Goal: Task Accomplishment & Management: Use online tool/utility

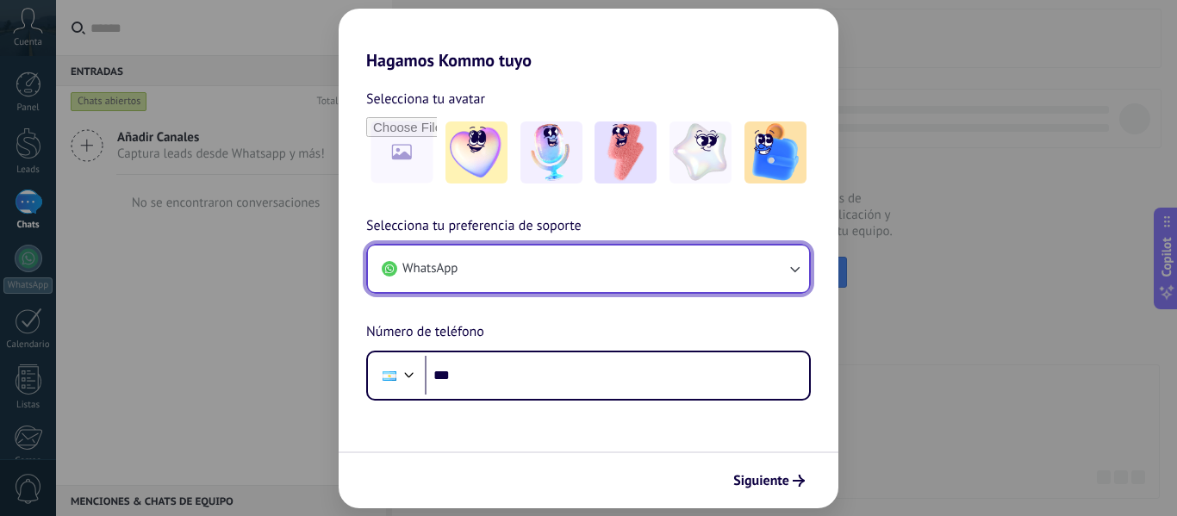
click at [542, 265] on button "WhatsApp" at bounding box center [588, 269] width 441 height 47
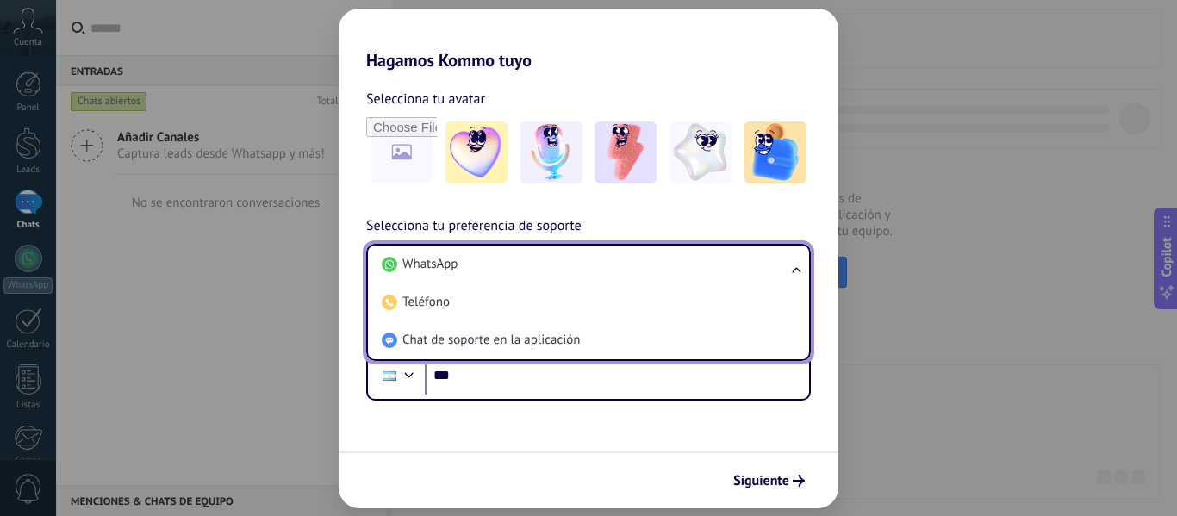
click at [542, 265] on li "WhatsApp" at bounding box center [585, 265] width 421 height 38
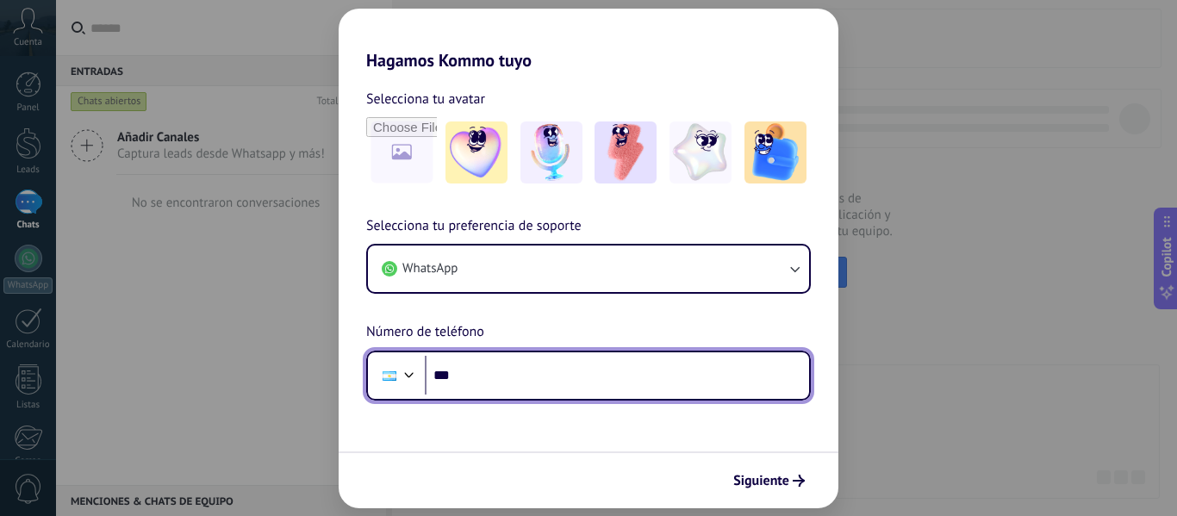
click at [541, 385] on input "***" at bounding box center [617, 376] width 384 height 40
type input "**********"
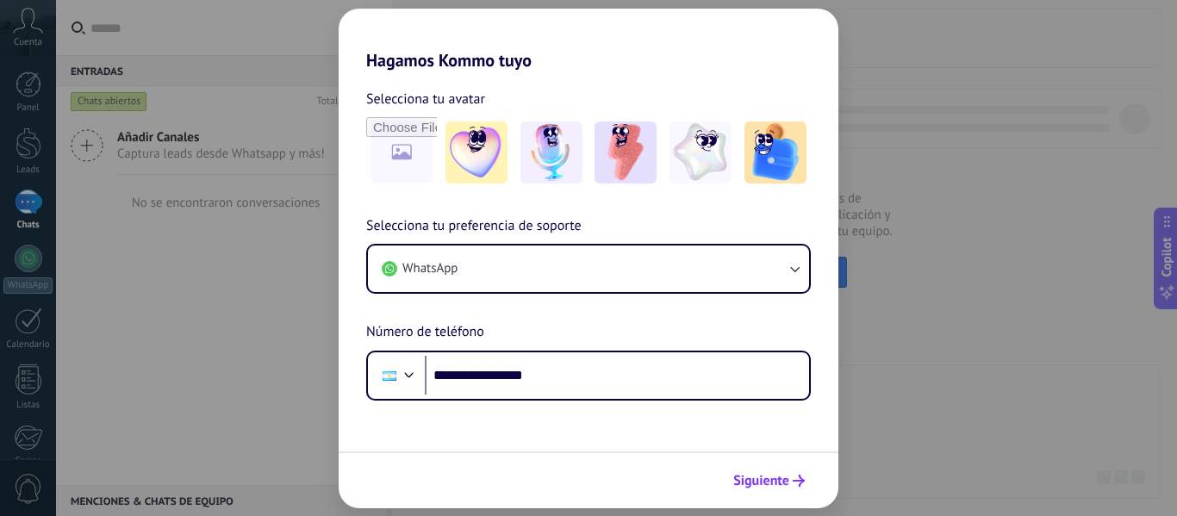
click at [770, 484] on span "Siguiente" at bounding box center [762, 481] width 56 height 12
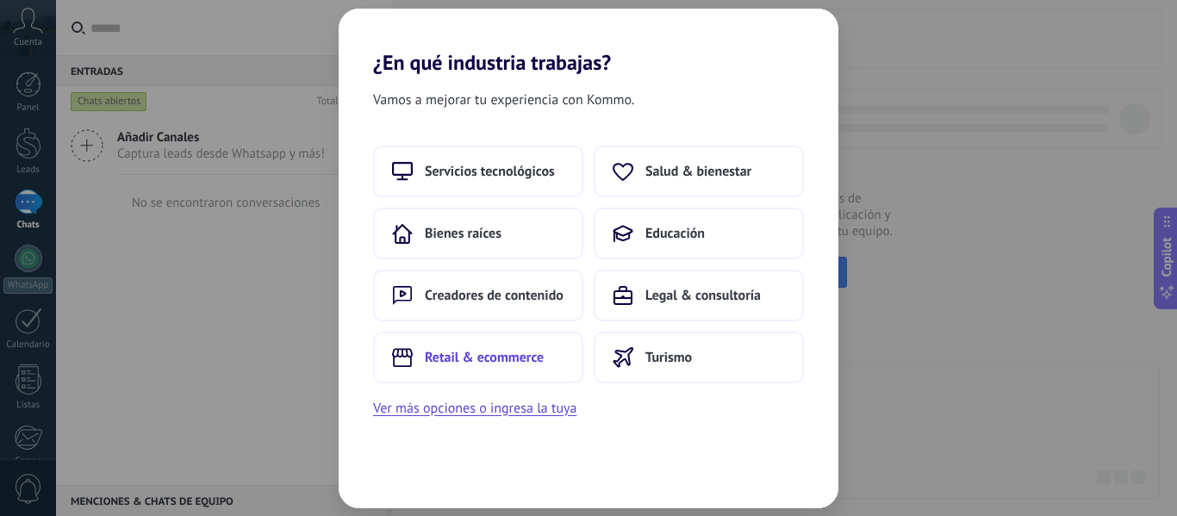
click at [496, 356] on span "Retail & ecommerce" at bounding box center [484, 357] width 119 height 17
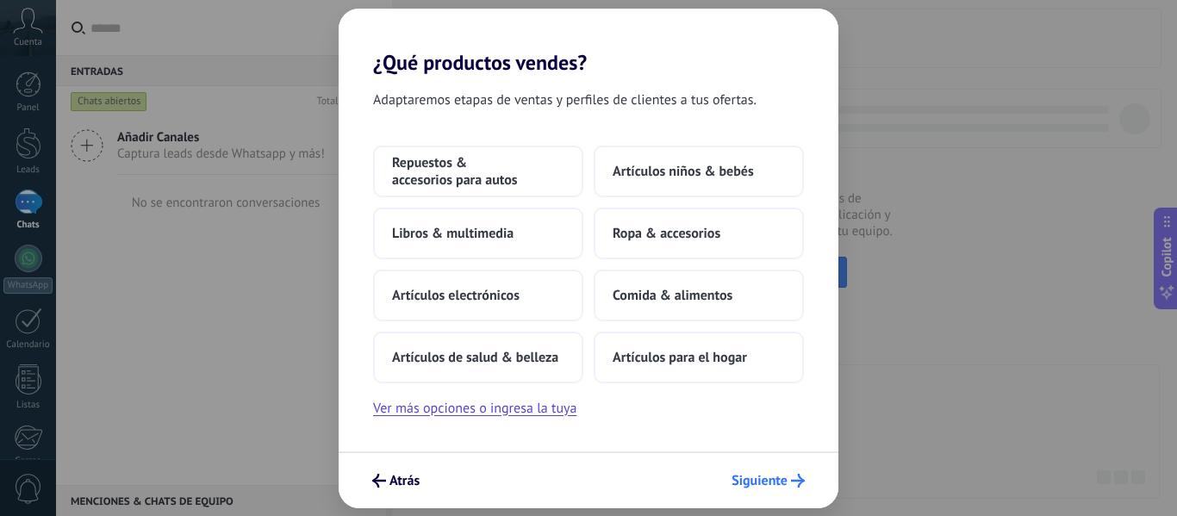
click at [786, 487] on span "Siguiente" at bounding box center [760, 481] width 56 height 12
click at [522, 413] on button "Ver más opciones o ingresa la tuya" at bounding box center [474, 408] width 203 height 22
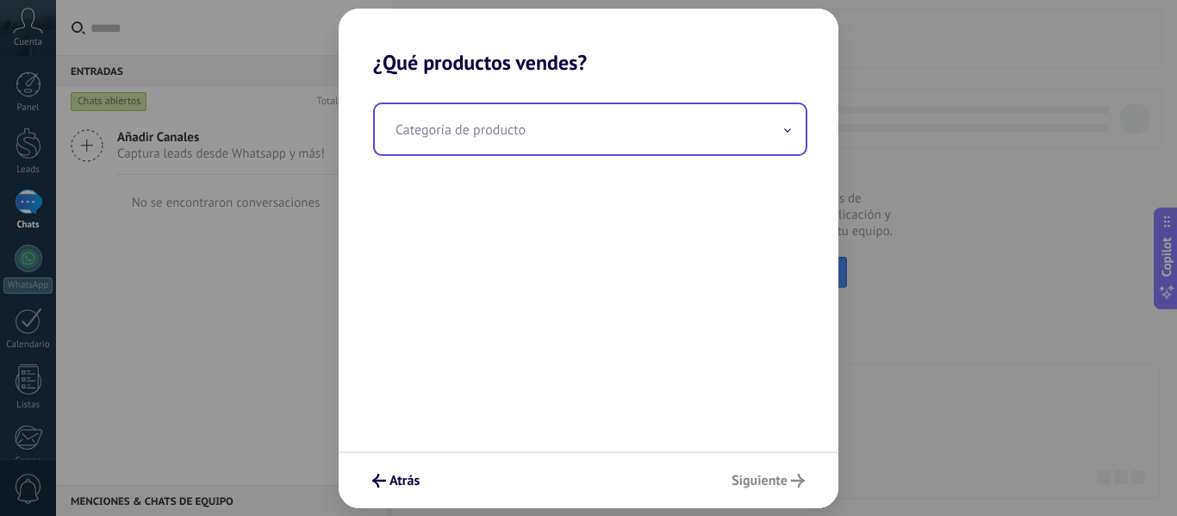
click at [525, 136] on input "text" at bounding box center [590, 129] width 431 height 50
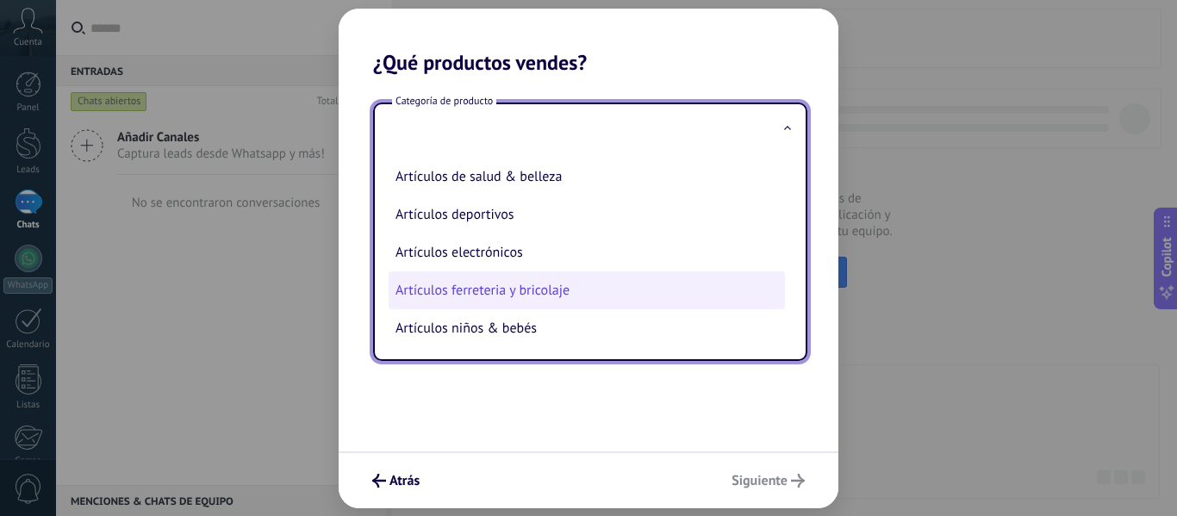
click at [529, 294] on li "Artículos ferreteria y bricolaje" at bounding box center [587, 291] width 397 height 38
type input "**********"
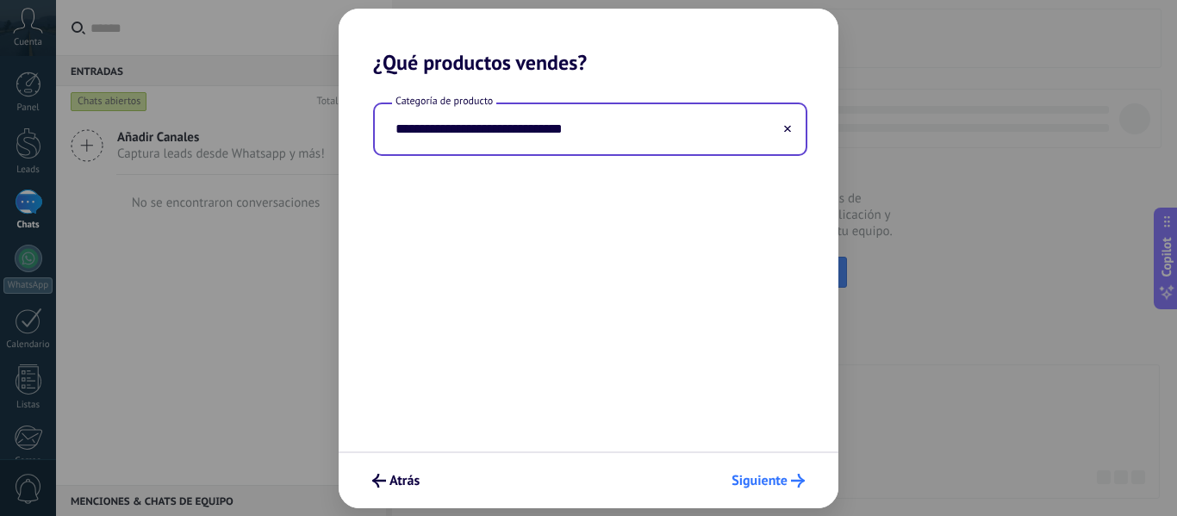
click at [779, 475] on span "Siguiente" at bounding box center [760, 481] width 56 height 12
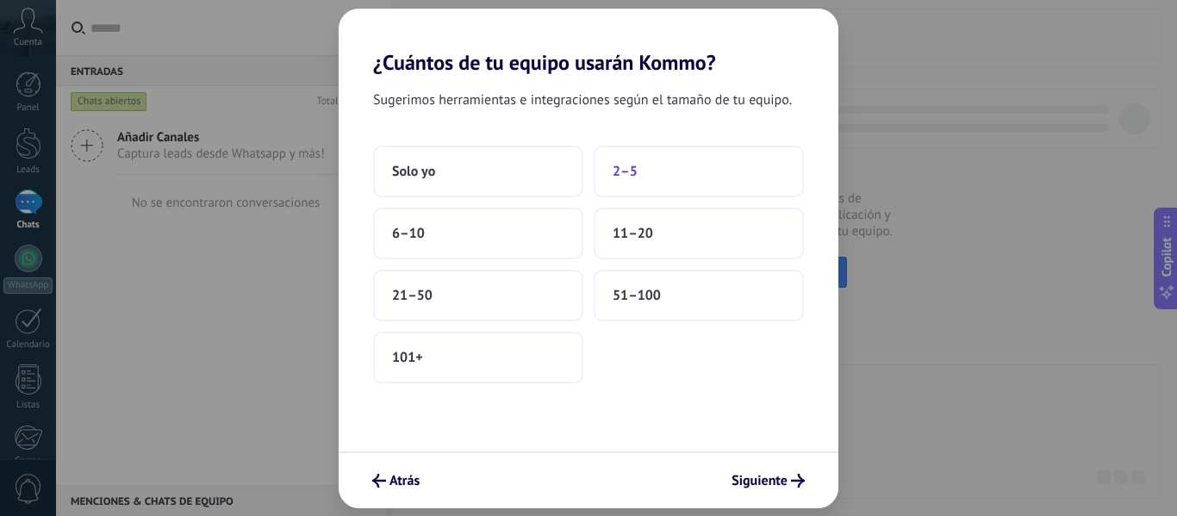
click at [694, 176] on button "2–5" at bounding box center [699, 172] width 210 height 52
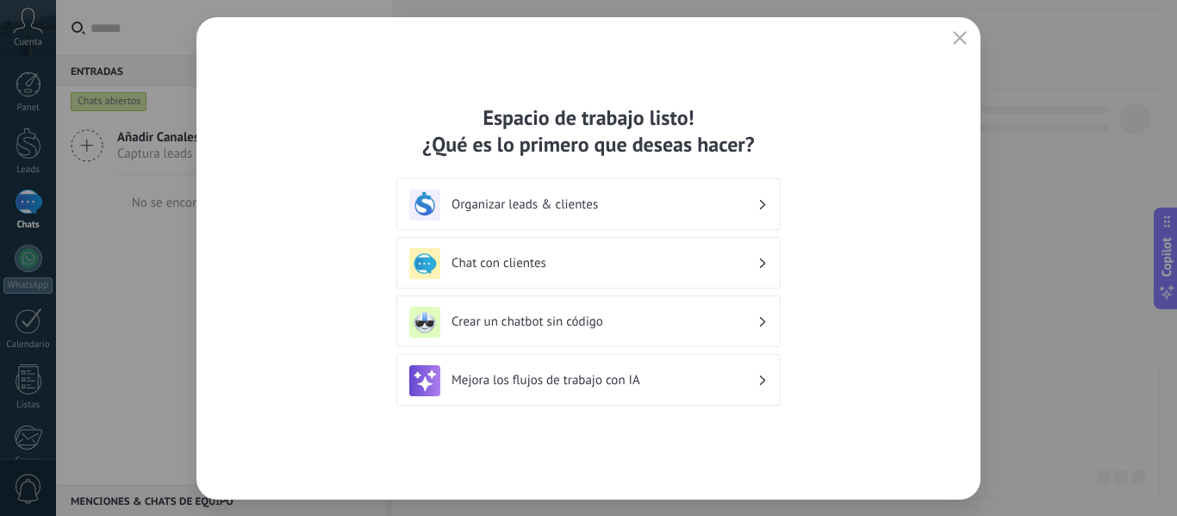
click at [531, 265] on h3 "Chat con clientes" at bounding box center [605, 263] width 306 height 16
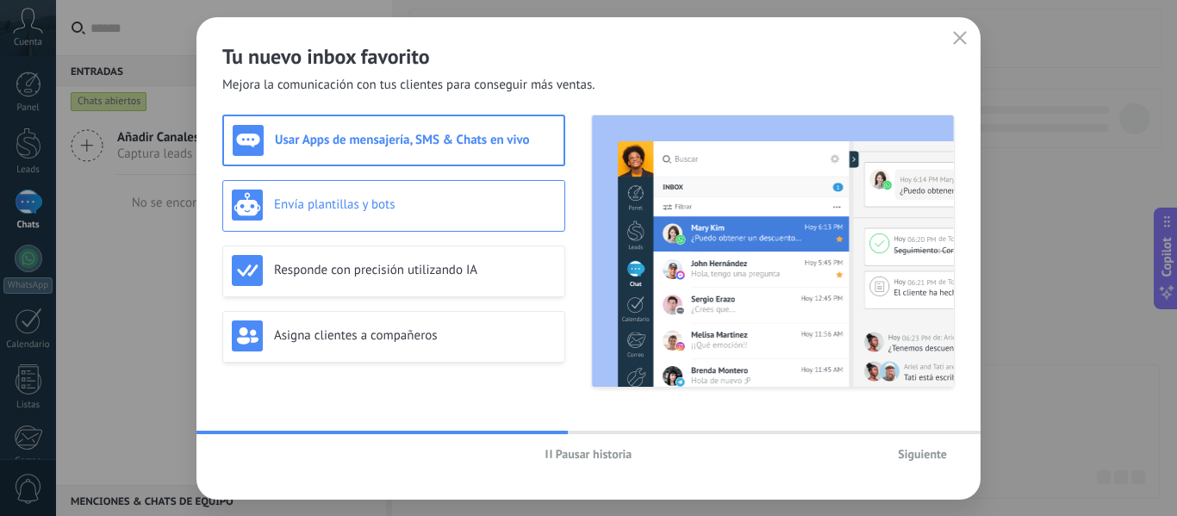
click at [368, 222] on div "Envía plantillas y bots" at bounding box center [393, 206] width 343 height 52
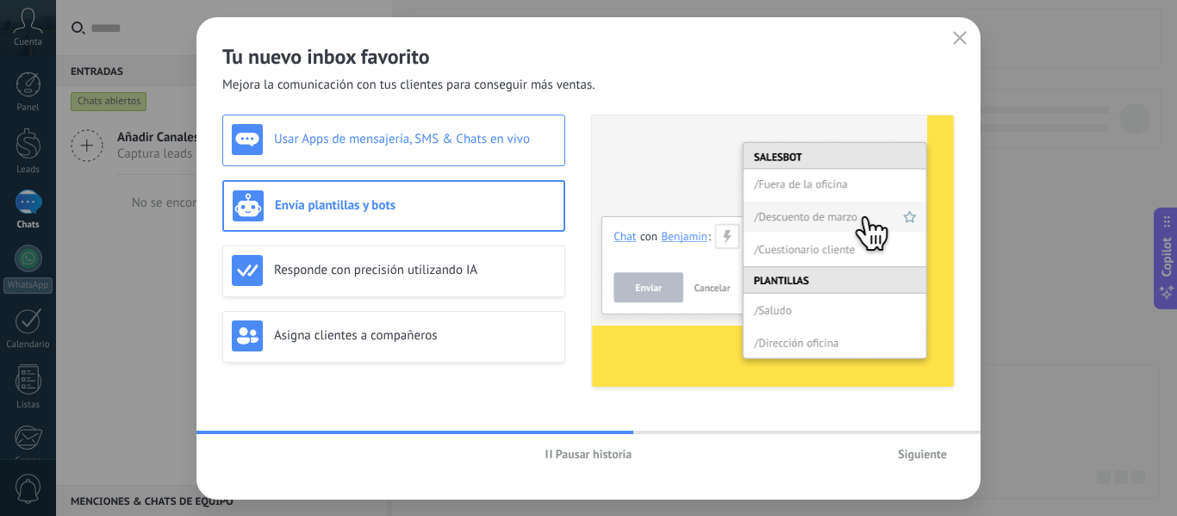
click at [369, 130] on div "Usar Apps de mensajería, SMS & Chats en vivo" at bounding box center [394, 139] width 324 height 31
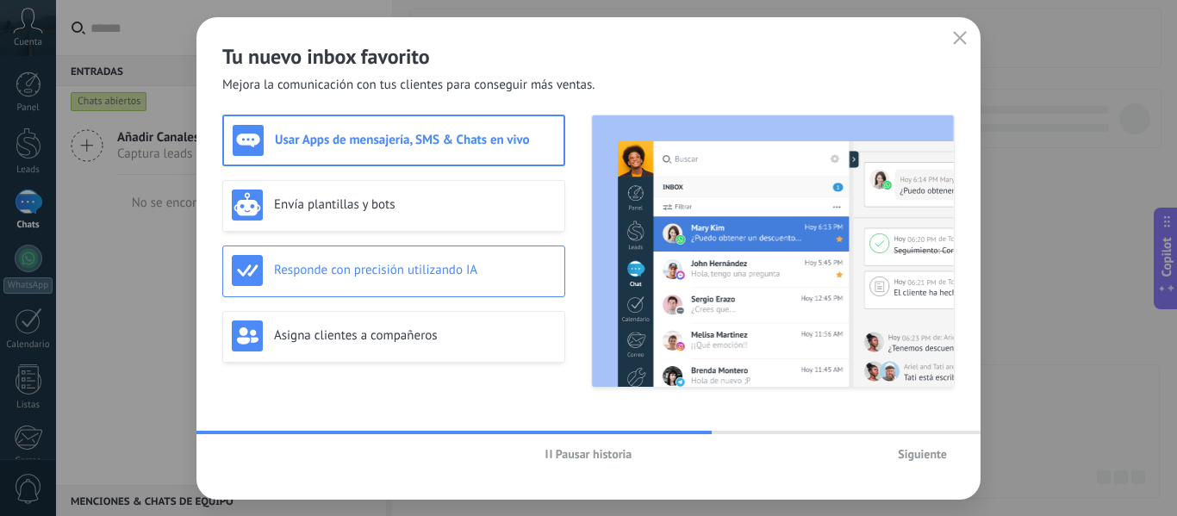
click at [378, 264] on h3 "Responde con precisión utilizando IA" at bounding box center [415, 270] width 282 height 16
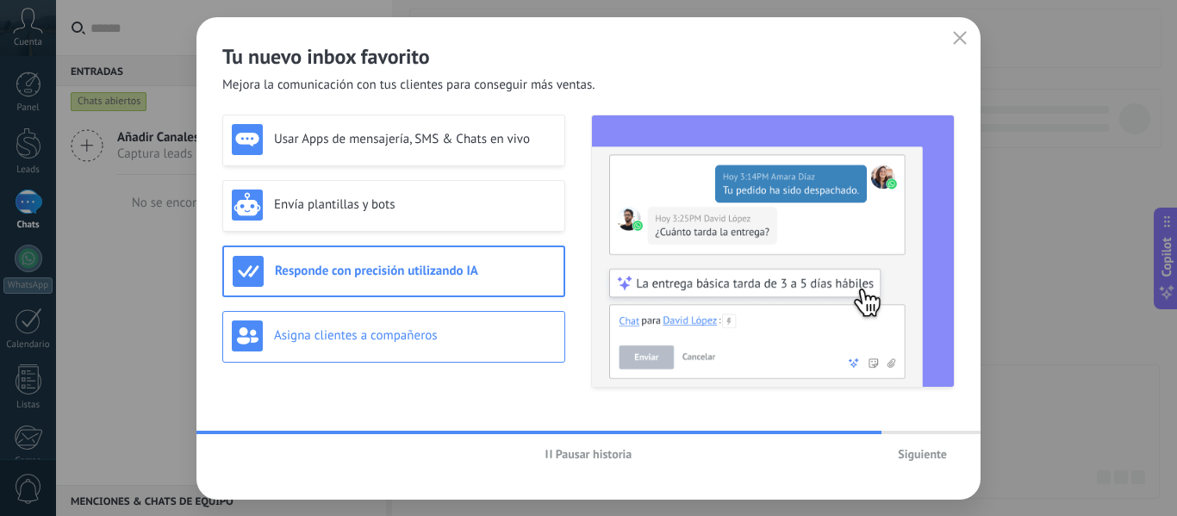
click at [431, 332] on h3 "Asigna clientes a compañeros" at bounding box center [415, 336] width 282 height 16
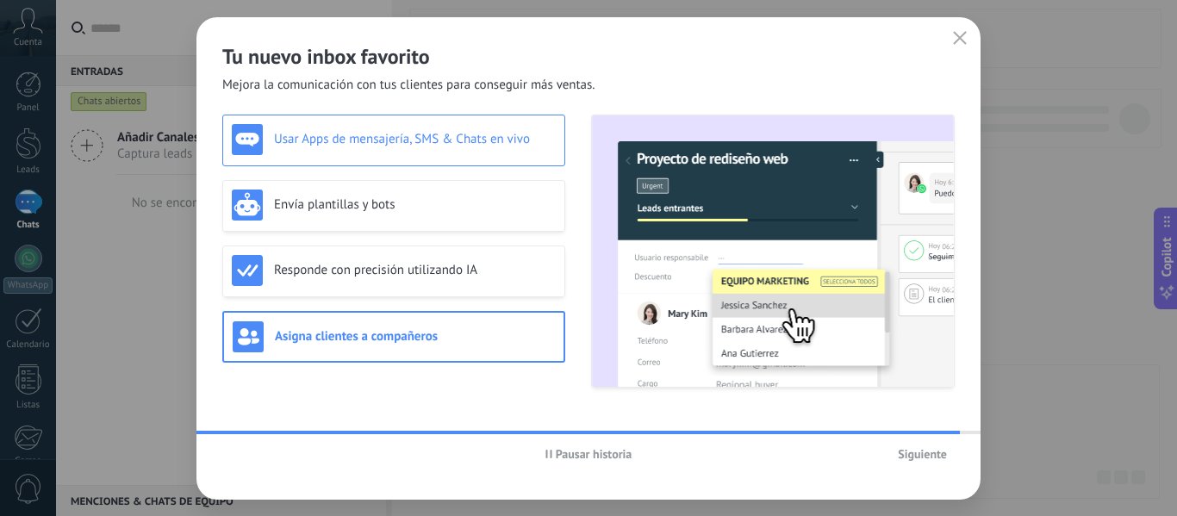
click at [411, 145] on h3 "Usar Apps de mensajería, SMS & Chats en vivo" at bounding box center [415, 139] width 282 height 16
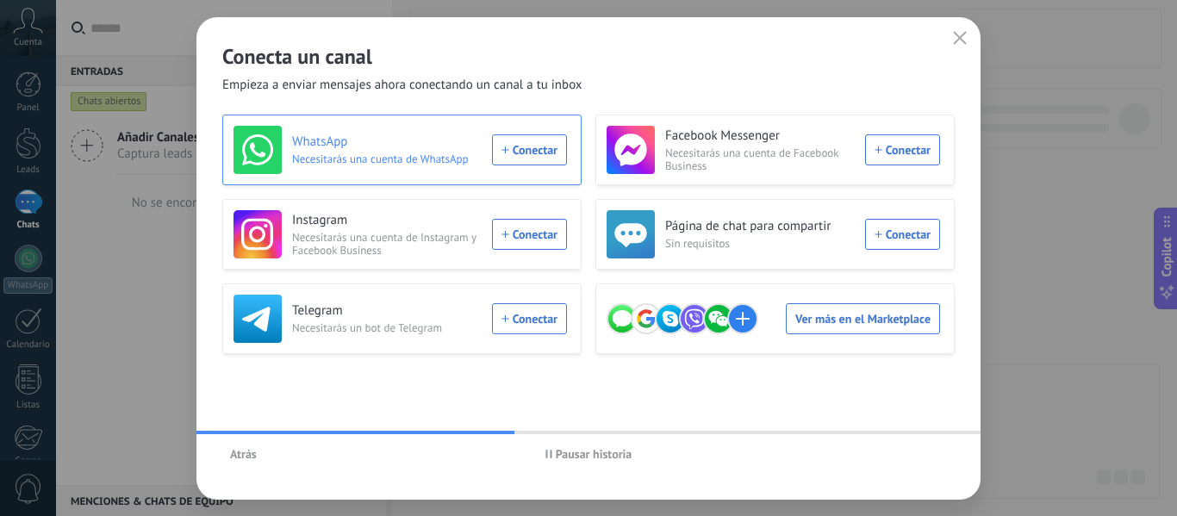
click at [538, 150] on div "WhatsApp Necesitarás una cuenta de WhatsApp Conectar" at bounding box center [401, 150] width 334 height 48
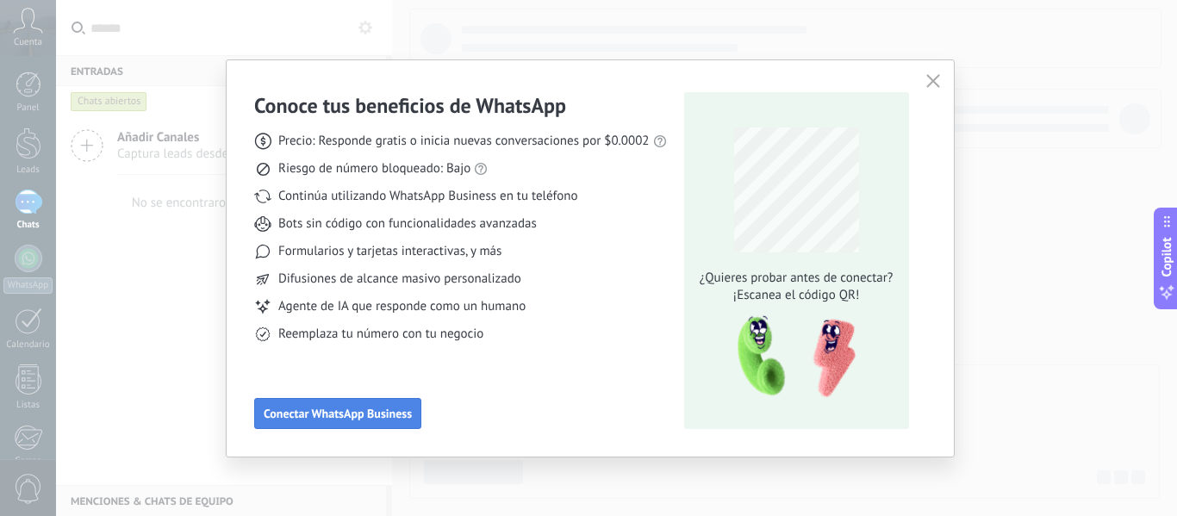
click at [344, 400] on button "Conectar WhatsApp Business" at bounding box center [337, 413] width 167 height 31
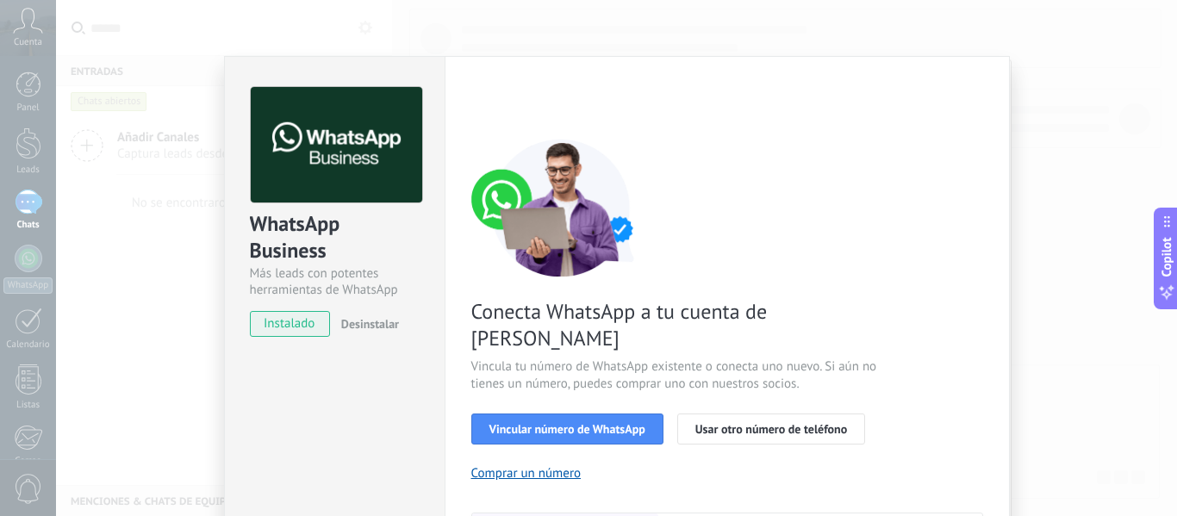
click at [122, 137] on div "WhatsApp Business Más leads con potentes herramientas de WhatsApp instalado Des…" at bounding box center [616, 258] width 1121 height 516
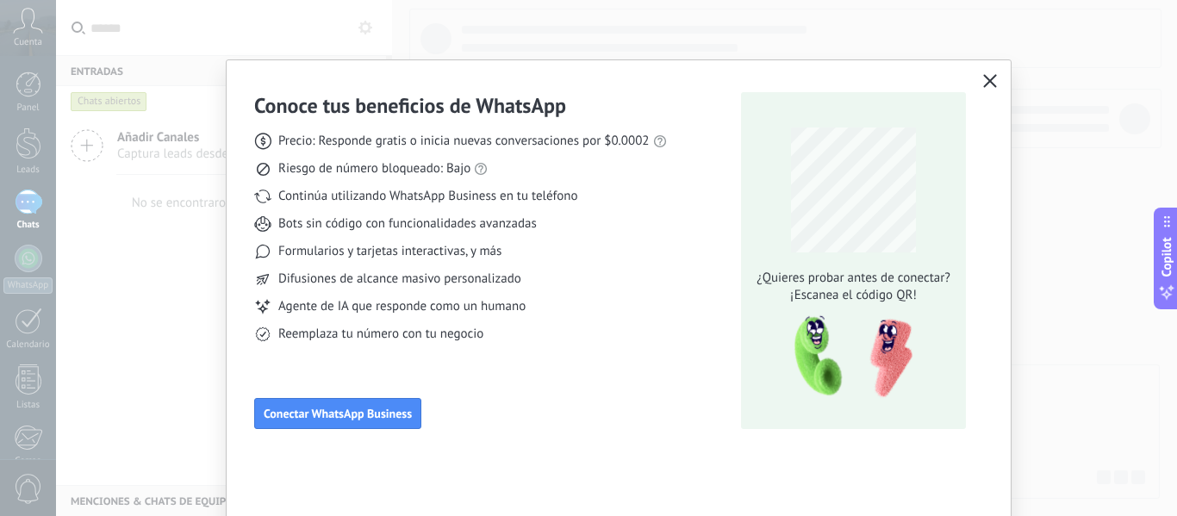
click at [986, 84] on icon "button" at bounding box center [991, 81] width 14 height 14
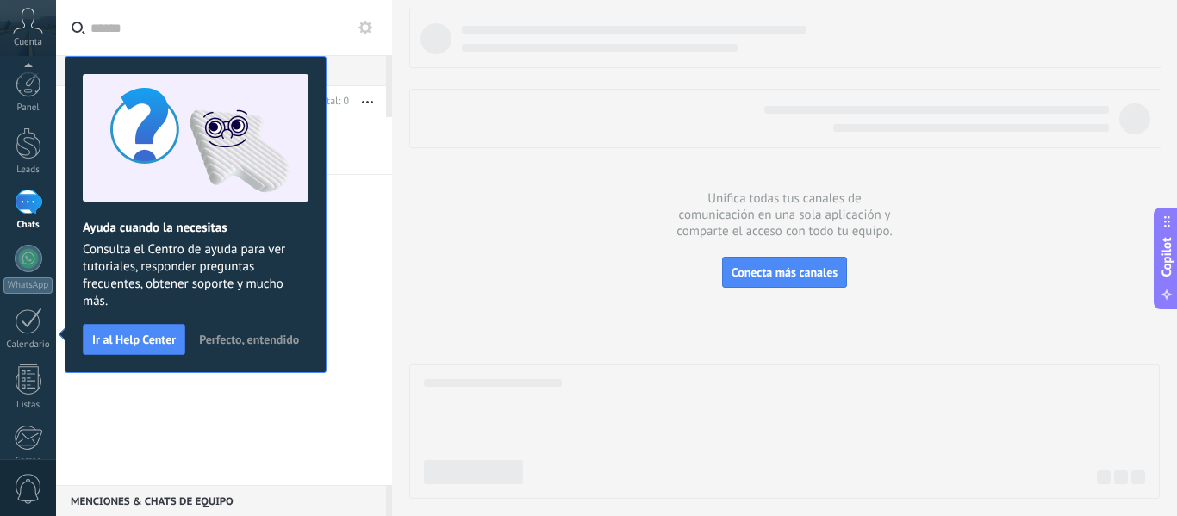
scroll to position [201, 0]
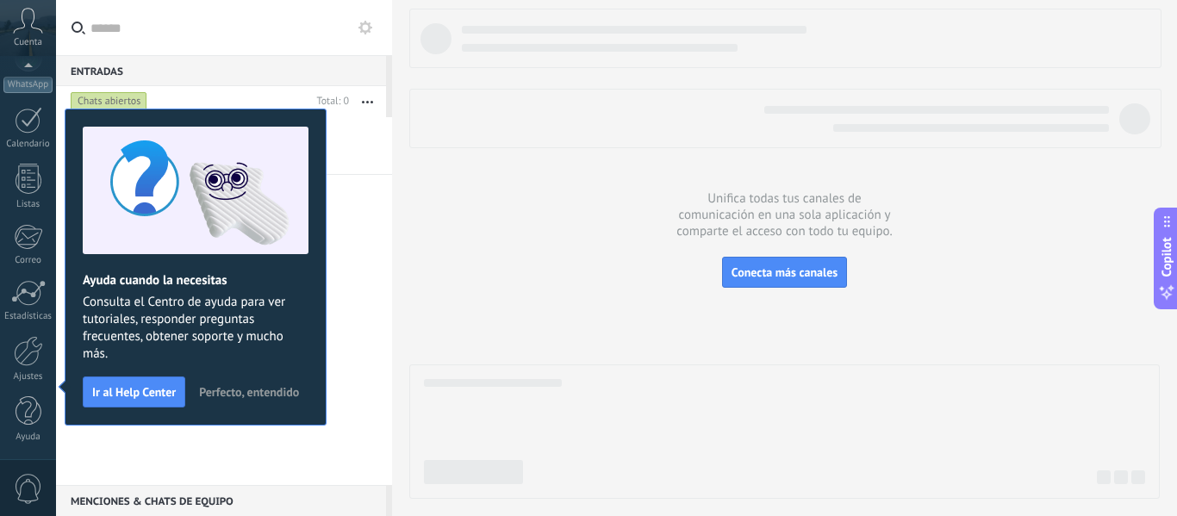
click at [372, 283] on div "Añadir Canales Captura leads desde Whatsapp y más! No se encontraron conversaci…" at bounding box center [224, 301] width 336 height 368
click at [199, 398] on span "Perfecto, entendido" at bounding box center [249, 392] width 100 height 12
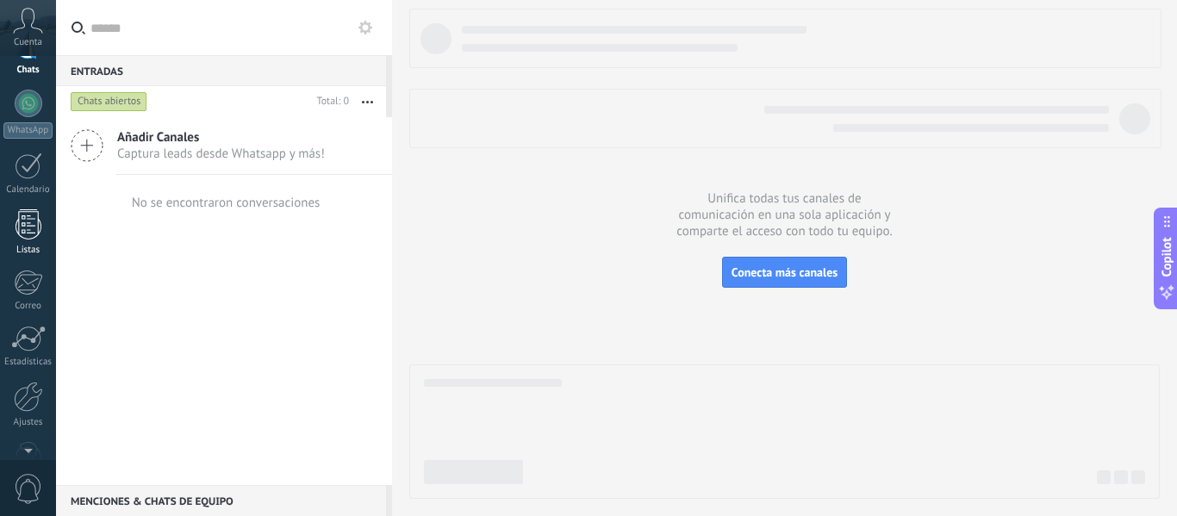
scroll to position [0, 0]
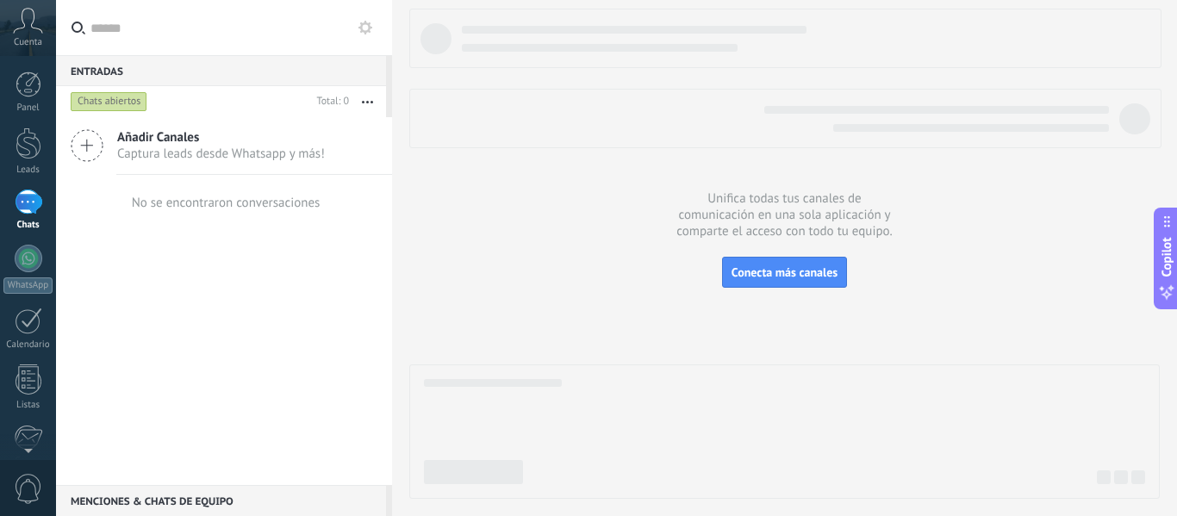
click at [218, 143] on span "Añadir Canales" at bounding box center [221, 137] width 208 height 16
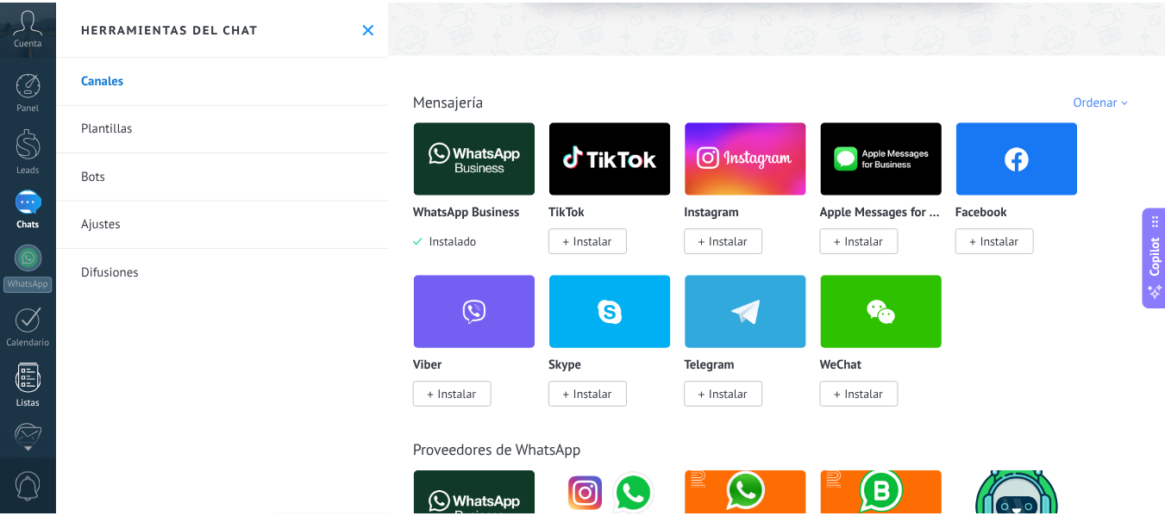
scroll to position [201, 0]
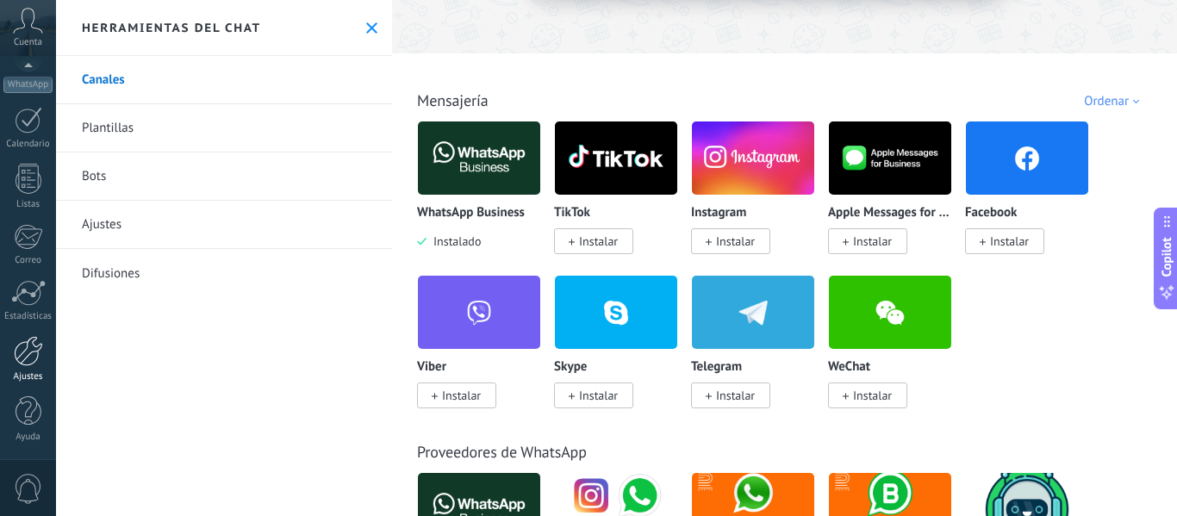
click at [23, 364] on div at bounding box center [28, 351] width 29 height 30
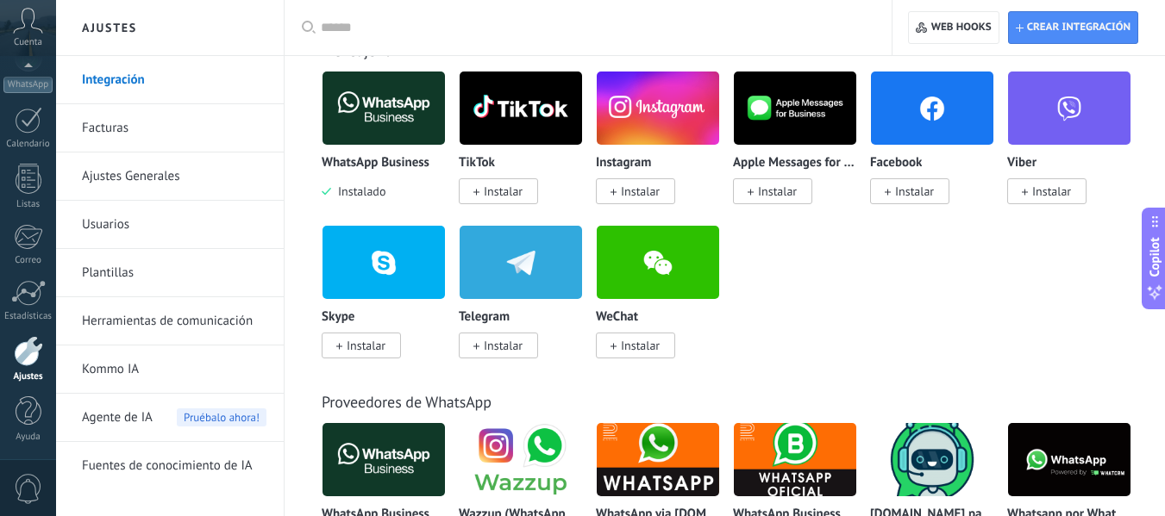
scroll to position [372, 0]
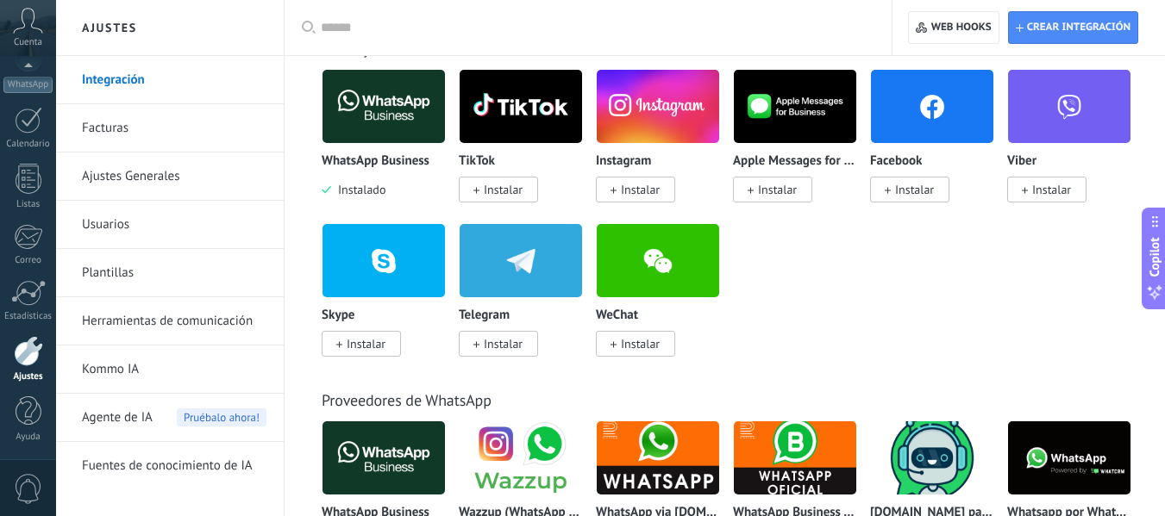
click at [116, 422] on span "Agente de IA" at bounding box center [117, 418] width 71 height 48
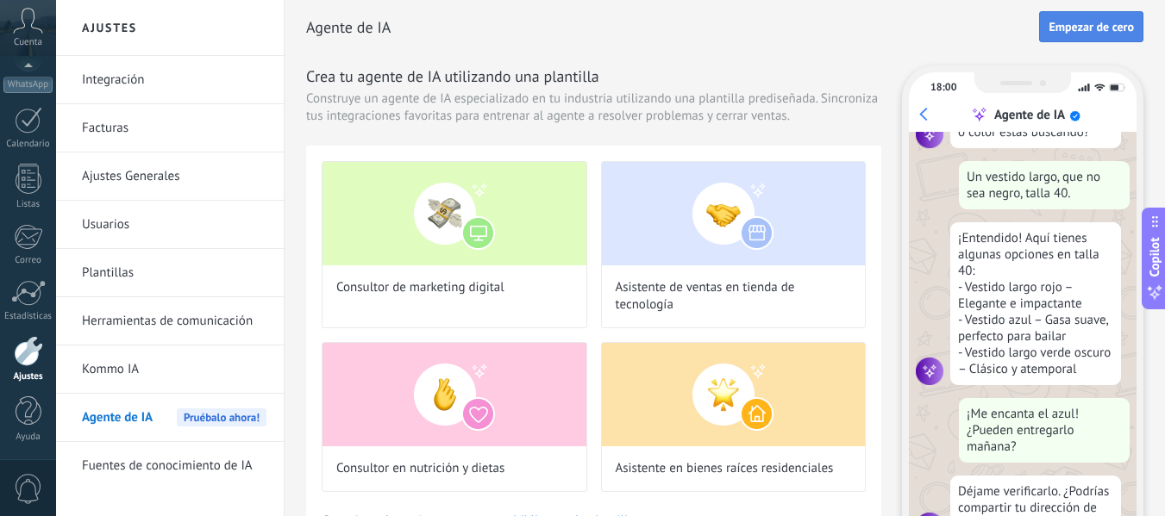
scroll to position [207, 0]
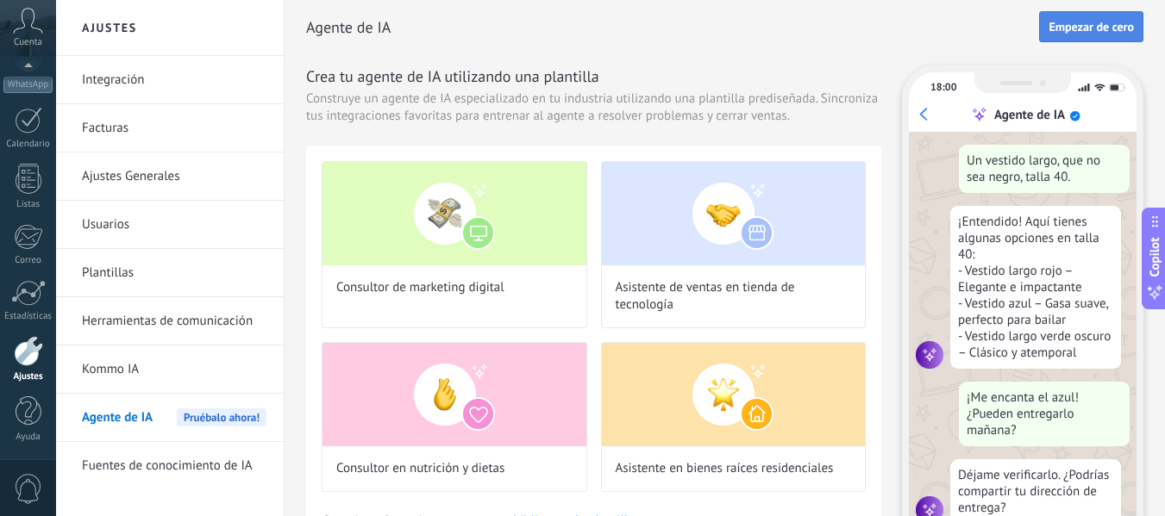
click at [1081, 24] on span "Empezar de cero" at bounding box center [1090, 27] width 85 height 12
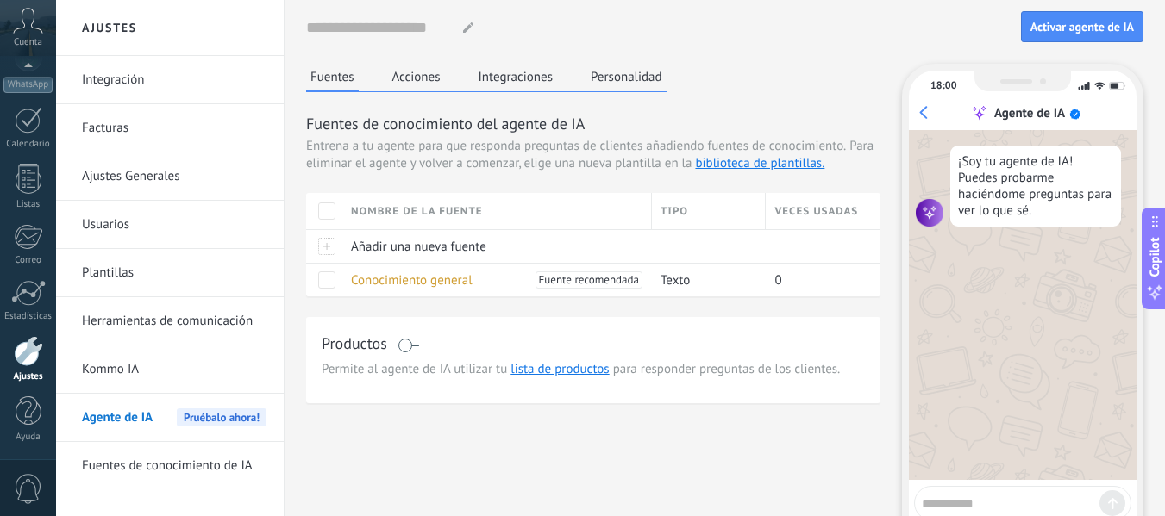
click at [544, 81] on button "Integraciones" at bounding box center [516, 77] width 84 height 26
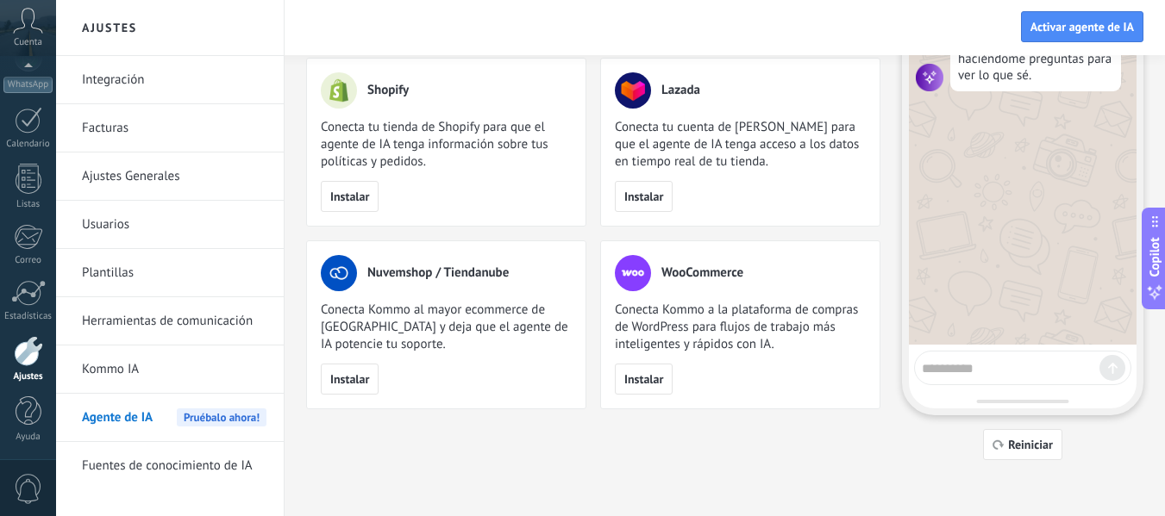
scroll to position [0, 0]
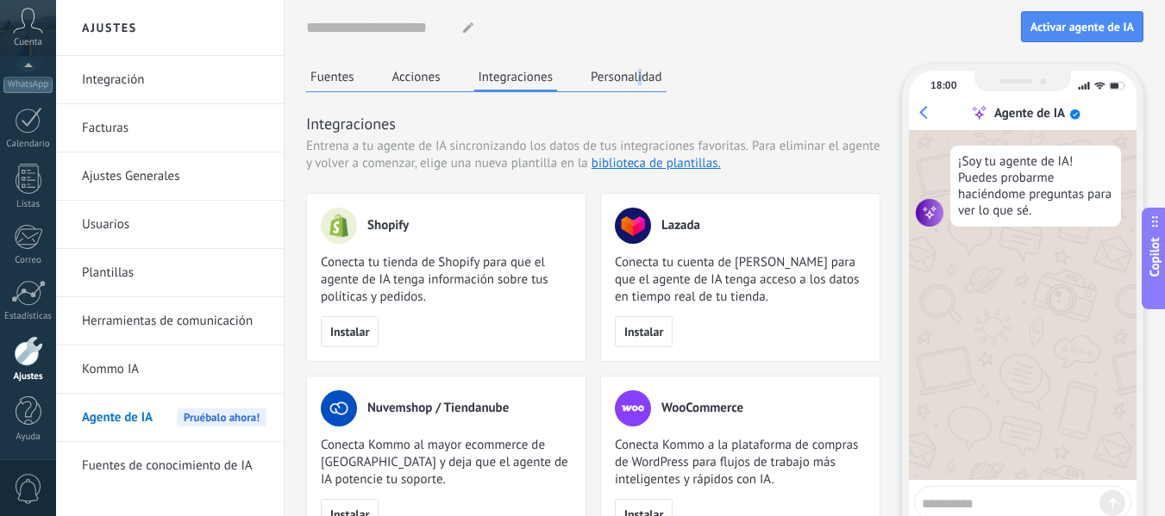
drag, startPoint x: 640, startPoint y: 90, endPoint x: 638, endPoint y: 74, distance: 15.6
click at [638, 74] on div "Fuentes Acciones Integraciones Personalidad" at bounding box center [486, 78] width 360 height 28
click at [638, 74] on button "Personalidad" at bounding box center [626, 77] width 80 height 26
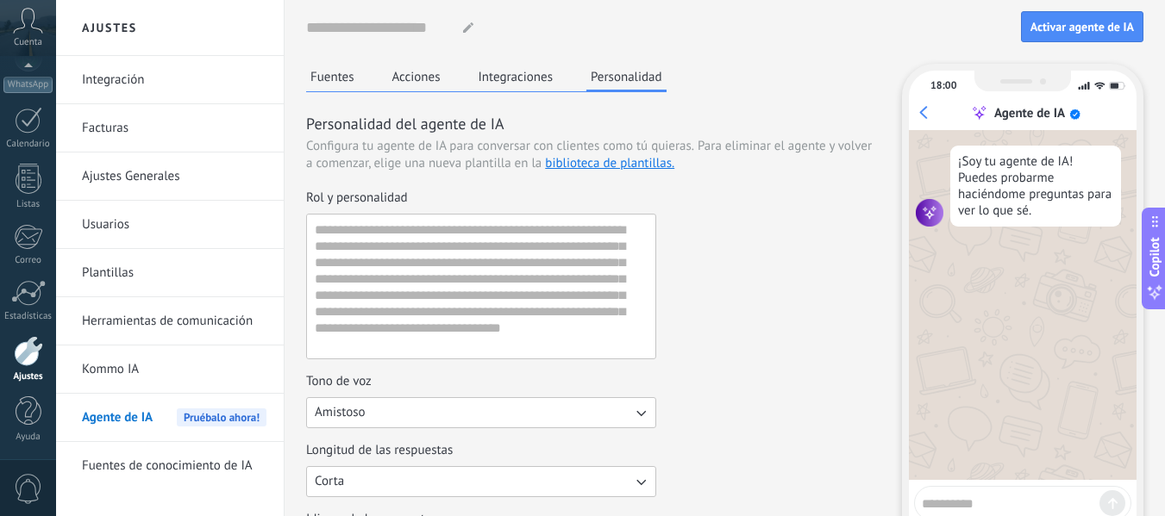
click at [747, 97] on div "Fuentes Acciones Integraciones Personalidad Personalidad del agente de IA Confi…" at bounding box center [593, 418] width 574 height 709
click at [625, 402] on button "Amistoso" at bounding box center [481, 412] width 350 height 31
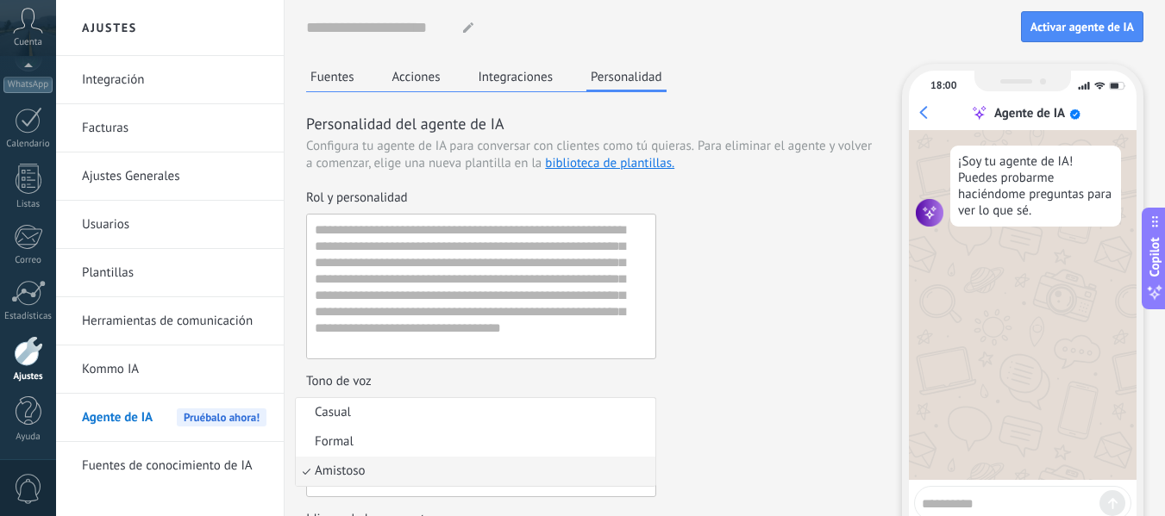
click at [772, 422] on div "Tono de voz Amistoso Casual Formal Amistoso" at bounding box center [593, 400] width 574 height 55
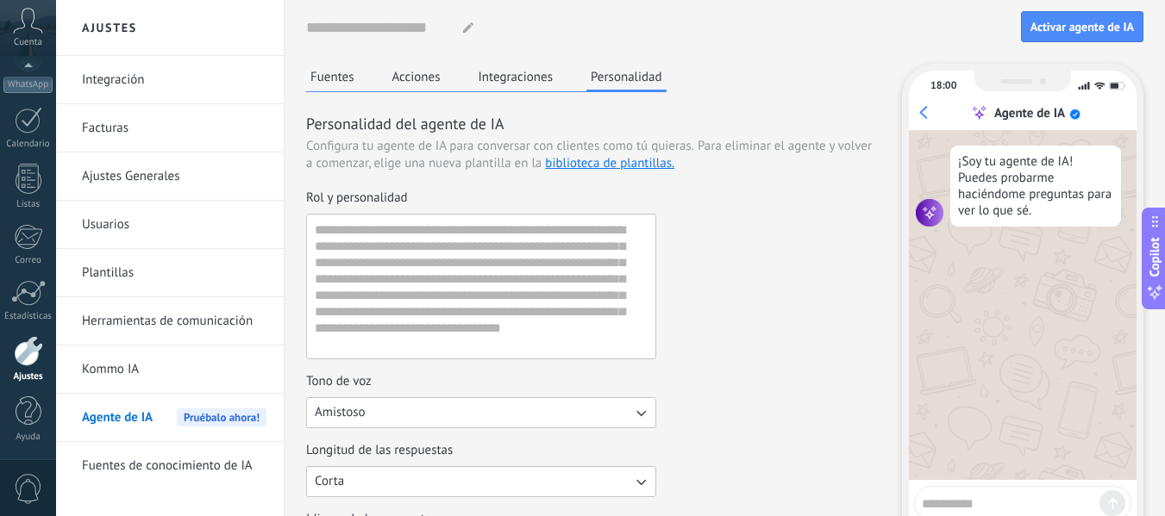
click at [397, 84] on button "Acciones" at bounding box center [416, 77] width 57 height 26
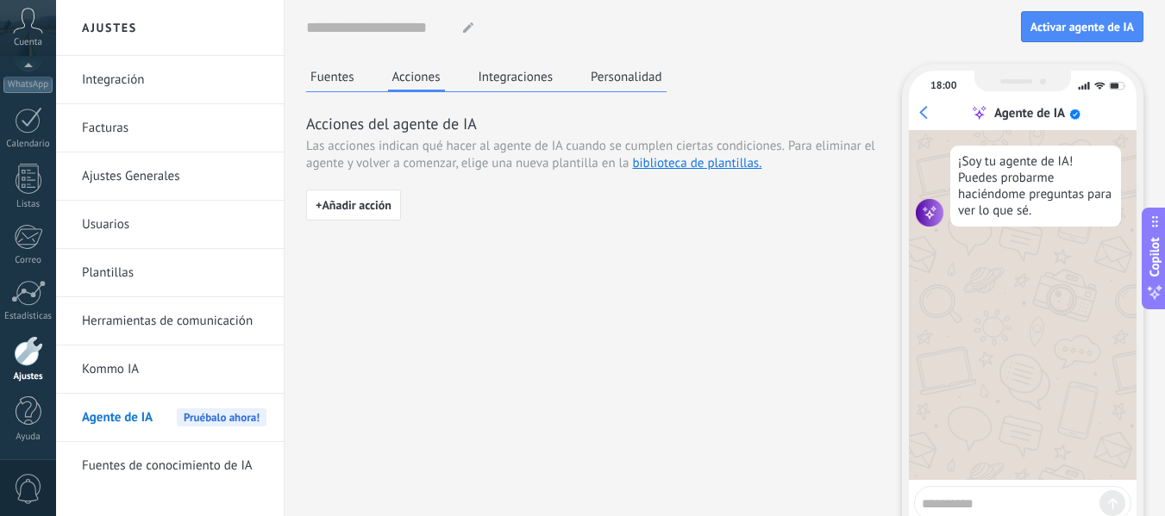
click at [334, 78] on button "Fuentes" at bounding box center [332, 77] width 53 height 26
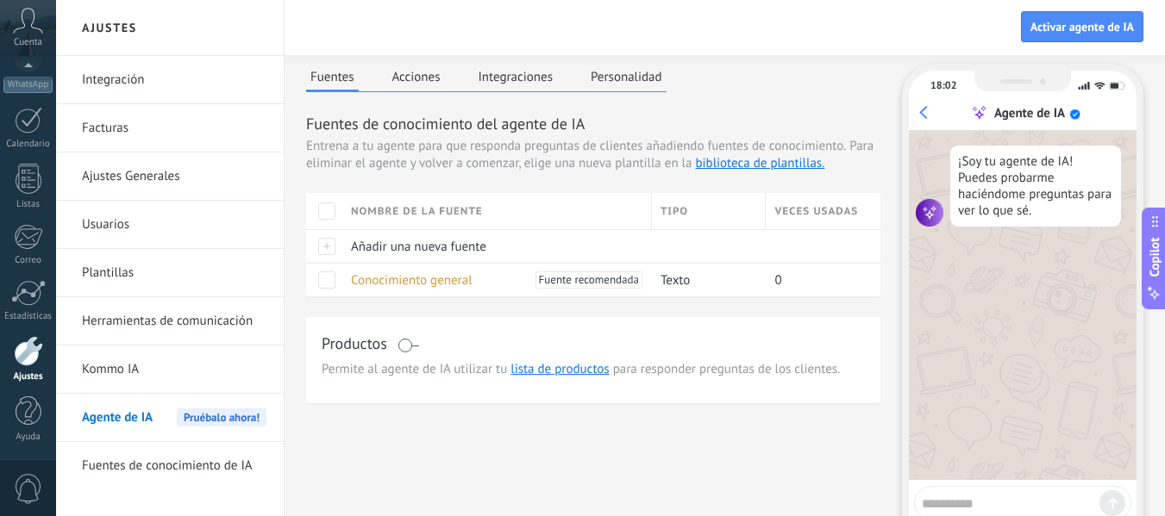
scroll to position [135, 0]
